Goal: Information Seeking & Learning: Stay updated

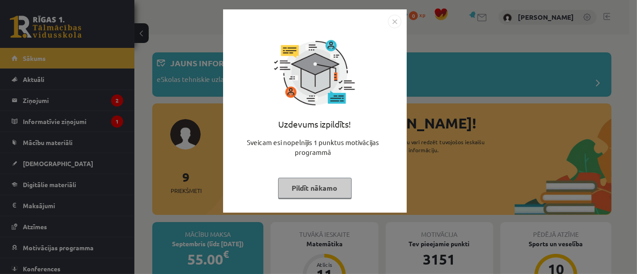
click at [320, 181] on button "Pildīt nākamo" at bounding box center [315, 188] width 74 height 21
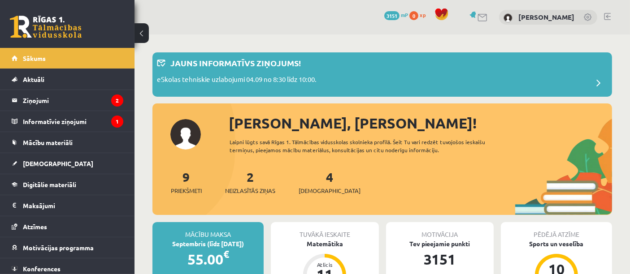
click at [251, 184] on div "2 Neizlasītās ziņas" at bounding box center [250, 182] width 50 height 28
click at [46, 96] on legend "Ziņojumi 2" at bounding box center [73, 100] width 100 height 21
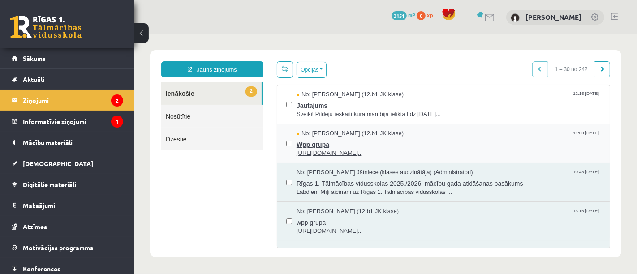
click at [308, 143] on span "Wpp grupa" at bounding box center [448, 143] width 304 height 11
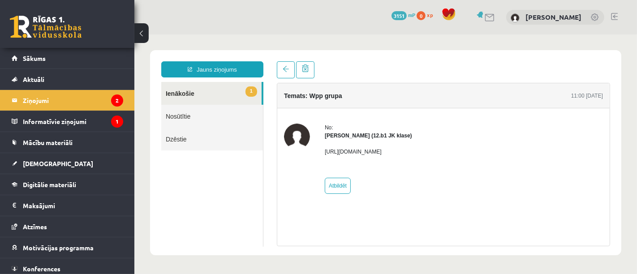
click at [194, 94] on link "1 Ienākošie" at bounding box center [211, 93] width 100 height 23
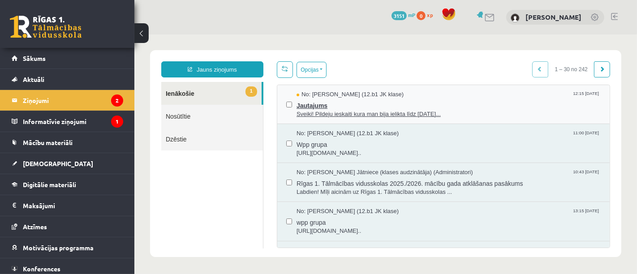
click at [345, 112] on span "Sveiki! Pildeju ieskaiti kura man bija ielikta līdz 15.09.25..." at bounding box center [448, 114] width 304 height 9
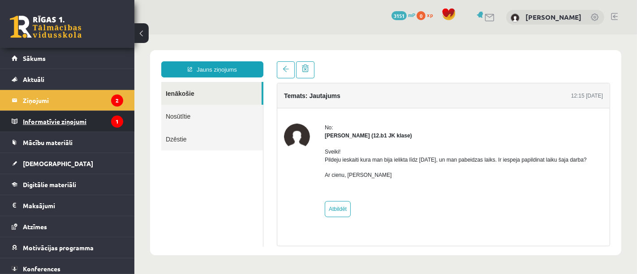
click at [67, 117] on legend "Informatīvie ziņojumi 1" at bounding box center [73, 121] width 100 height 21
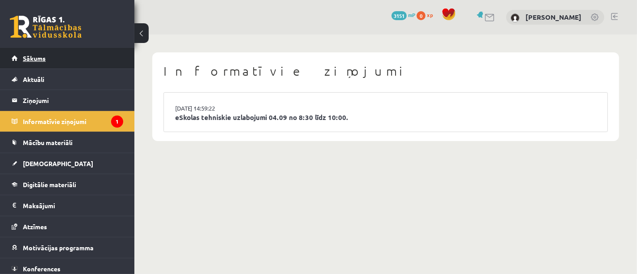
click at [38, 54] on span "Sākums" at bounding box center [34, 58] width 23 height 8
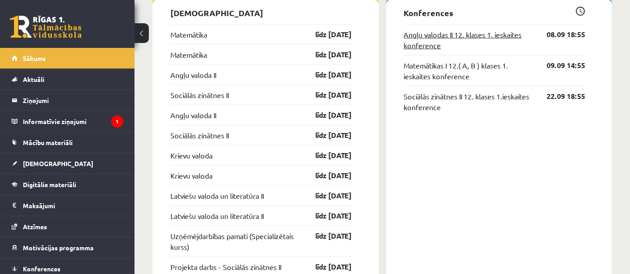
scroll to position [797, 0]
click at [32, 143] on span "Mācību materiāli" at bounding box center [48, 143] width 50 height 8
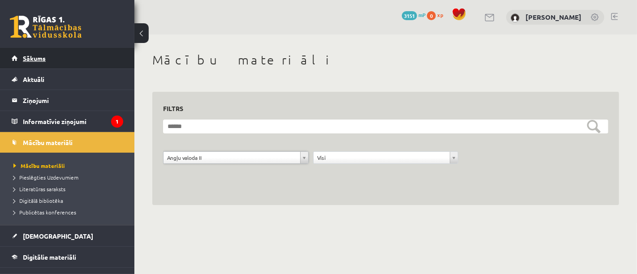
click at [36, 58] on span "Sākums" at bounding box center [34, 58] width 23 height 8
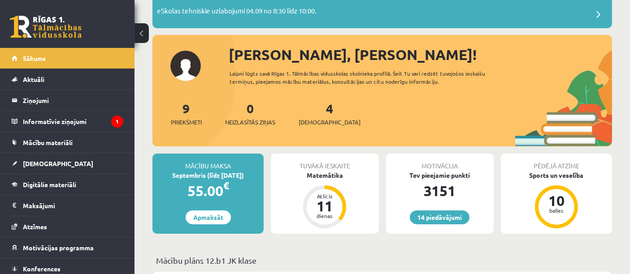
scroll to position [100, 0]
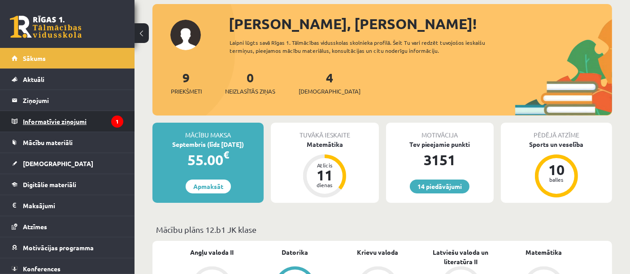
click at [73, 123] on legend "Informatīvie ziņojumi 1" at bounding box center [73, 121] width 100 height 21
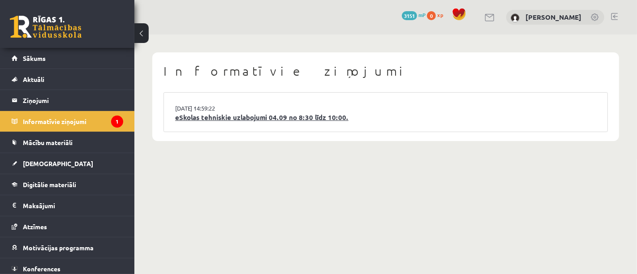
click at [302, 116] on link "eSkolas tehniskie uzlabojumi 04.09 no 8:30 līdz 10:00." at bounding box center [385, 118] width 421 height 10
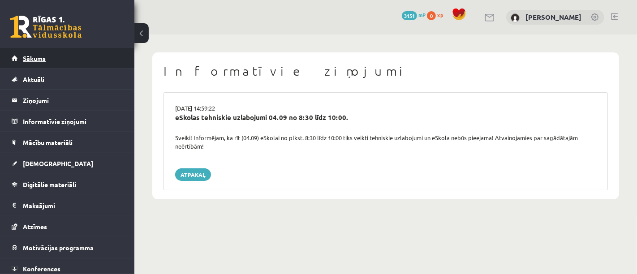
click at [27, 59] on span "Sākums" at bounding box center [34, 58] width 23 height 8
